Goal: Task Accomplishment & Management: Use online tool/utility

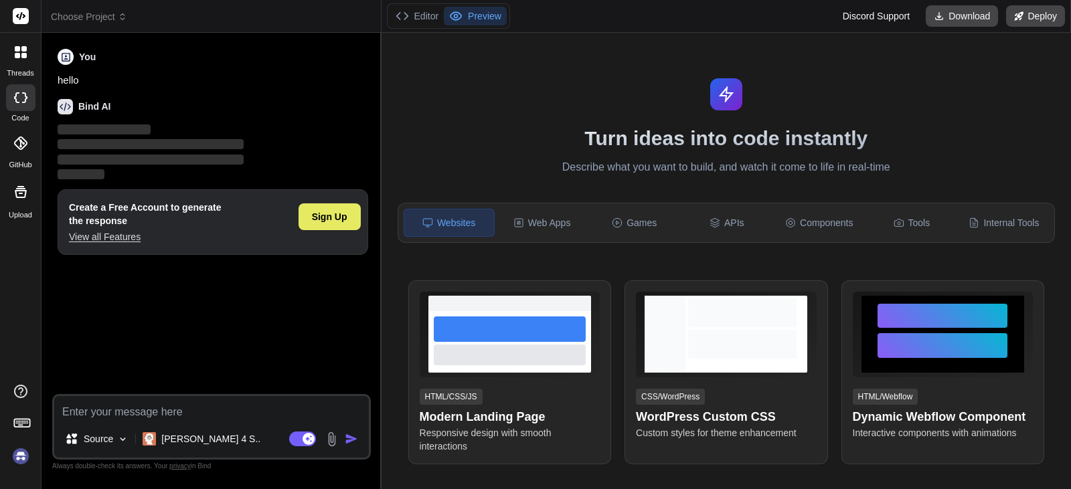
click at [327, 224] on div "Sign Up" at bounding box center [329, 216] width 62 height 27
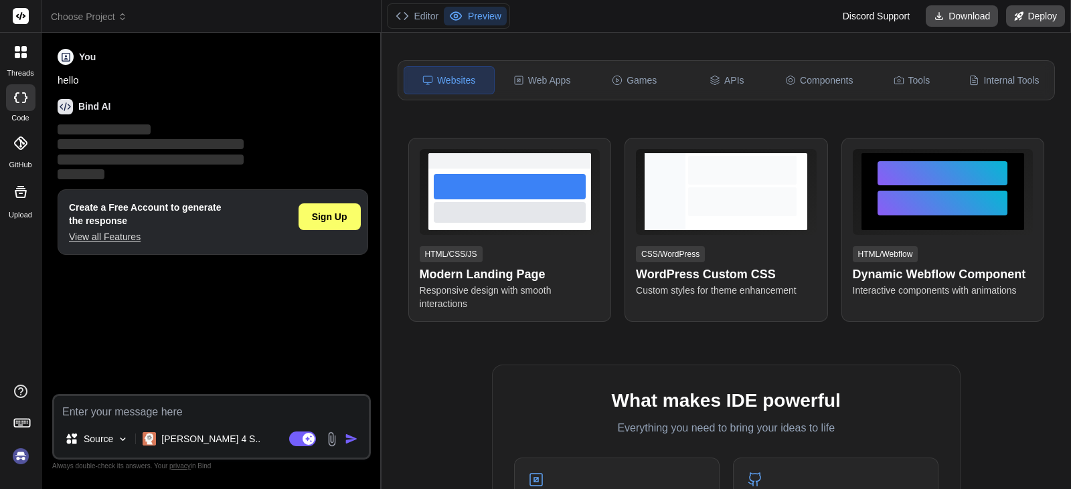
scroll to position [268, 0]
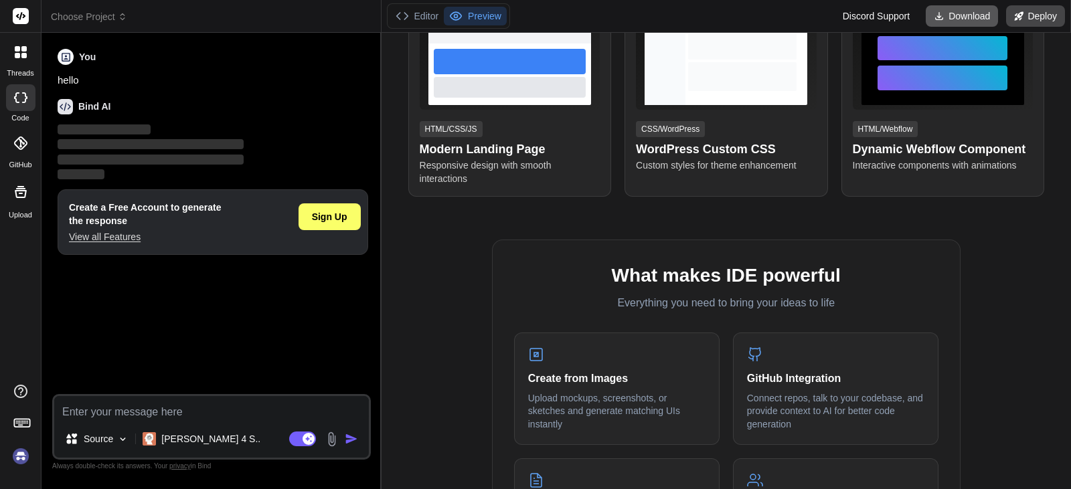
click at [960, 23] on button "Download" at bounding box center [962, 15] width 72 height 21
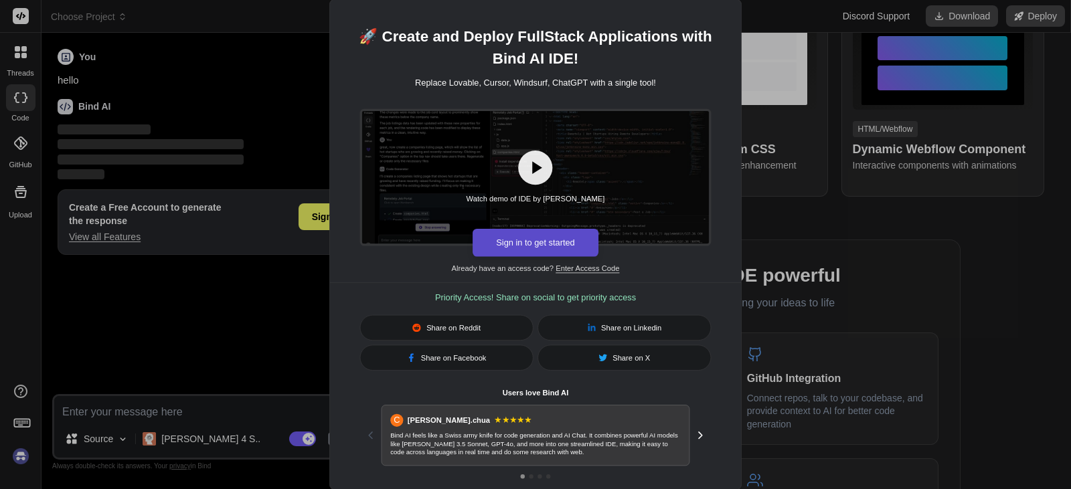
click at [539, 250] on button "Sign in to get started" at bounding box center [536, 243] width 126 height 28
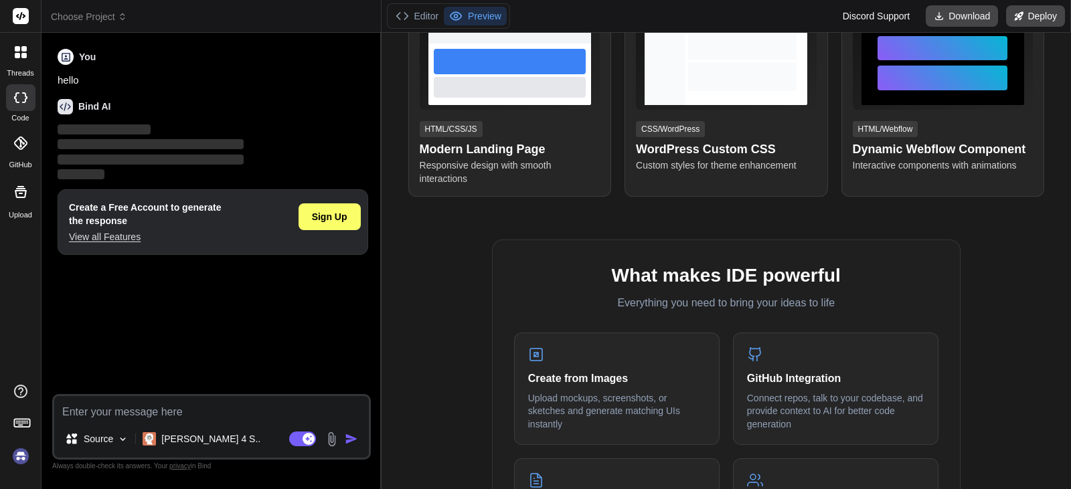
type textarea "x"
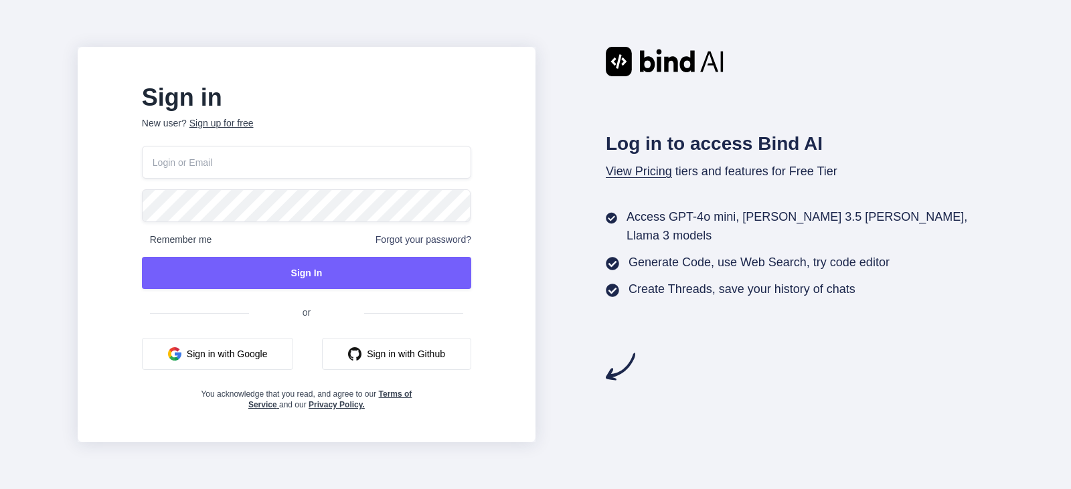
click at [288, 357] on button "Sign in with Google" at bounding box center [218, 354] width 152 height 32
click at [305, 166] on input "email" at bounding box center [306, 162] width 329 height 33
